Goal: Information Seeking & Learning: Understand process/instructions

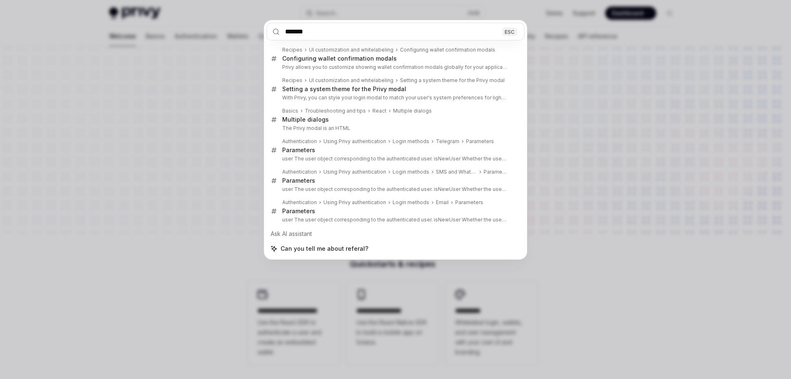
type input "*******"
click at [609, 124] on div "******* ESC Recipes UI customization and whitelabeling Configuring wallet confi…" at bounding box center [395, 189] width 791 height 379
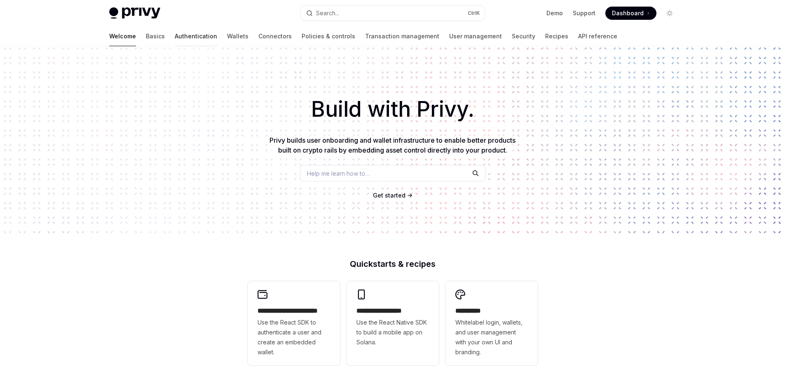
click at [175, 38] on link "Authentication" at bounding box center [196, 36] width 42 height 20
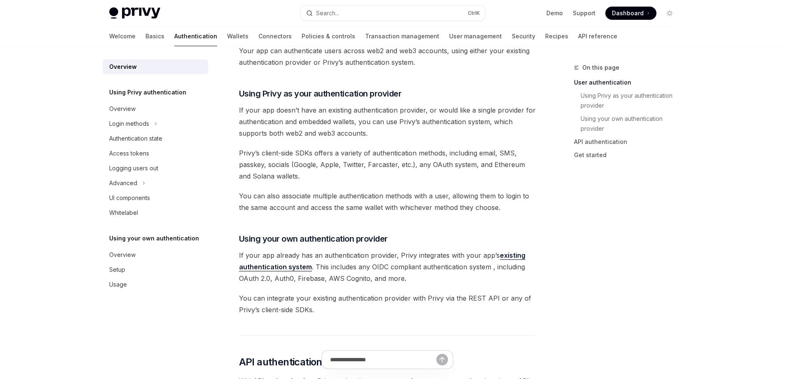
scroll to position [247, 0]
click at [287, 266] on link "existing authentication system" at bounding box center [382, 260] width 286 height 20
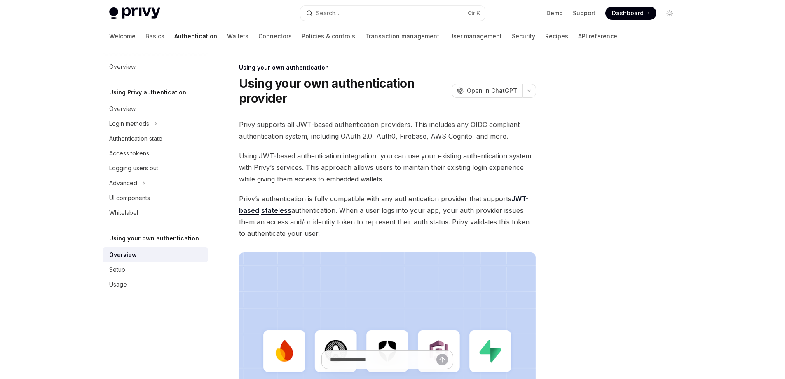
click at [81, 236] on div "Privy Docs home page Search... Ctrl K Demo Support Dashboard Dashboard Search..…" at bounding box center [392, 298] width 785 height 597
click at [196, 378] on div "Overview Using Privy authentication Overview Login methods Authentication state…" at bounding box center [162, 212] width 119 height 332
click at [80, 174] on div "Privy Docs home page Search... Ctrl K Demo Support Dashboard Dashboard Search..…" at bounding box center [392, 298] width 785 height 597
click at [530, 91] on icon "button" at bounding box center [529, 90] width 10 height 3
click at [482, 154] on div "Copy page as Markdown for LLMs" at bounding box center [489, 155] width 80 height 7
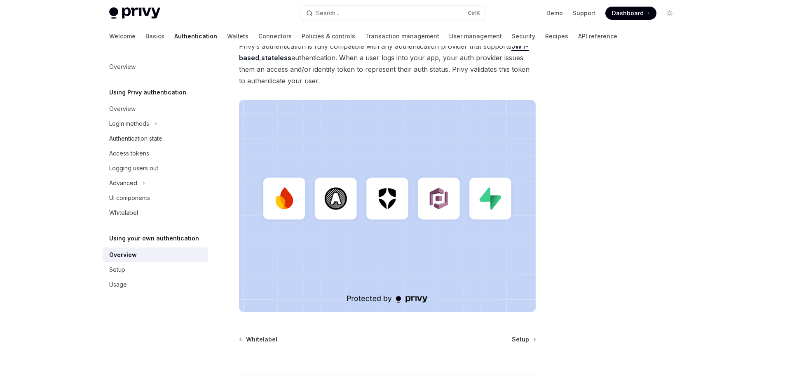
scroll to position [219, 0]
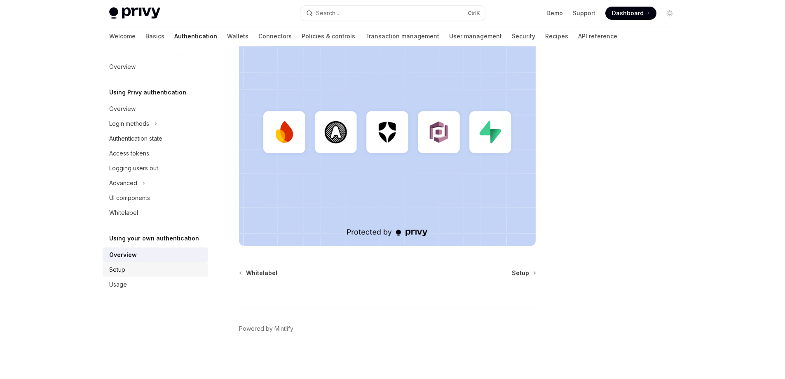
click at [129, 267] on div "Setup" at bounding box center [156, 269] width 94 height 10
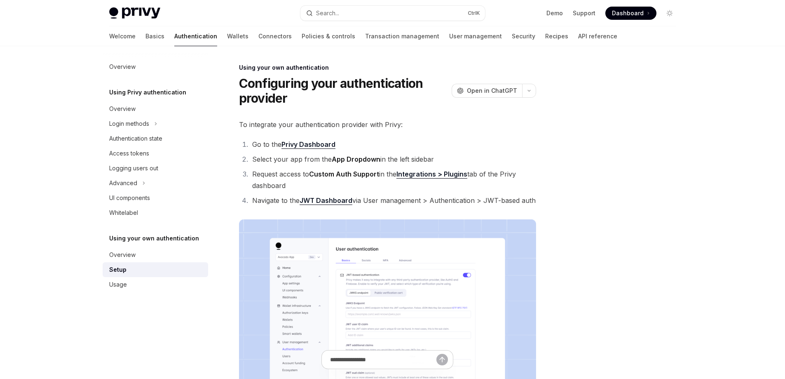
type textarea "*"
click at [530, 91] on icon "button" at bounding box center [529, 90] width 10 height 3
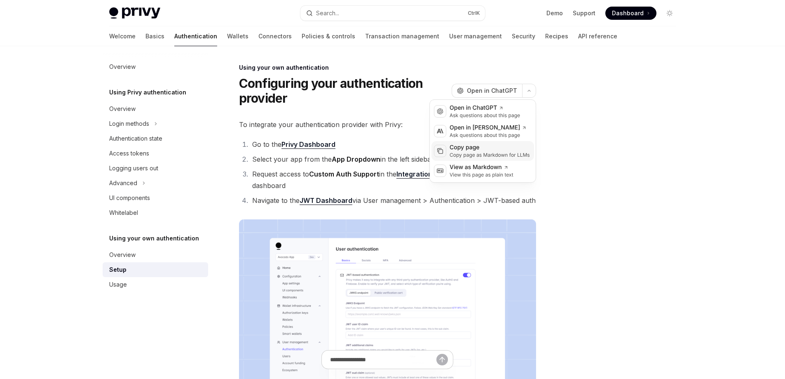
click at [475, 146] on div "Copy page" at bounding box center [489, 147] width 80 height 8
